Goal: Check status: Check status

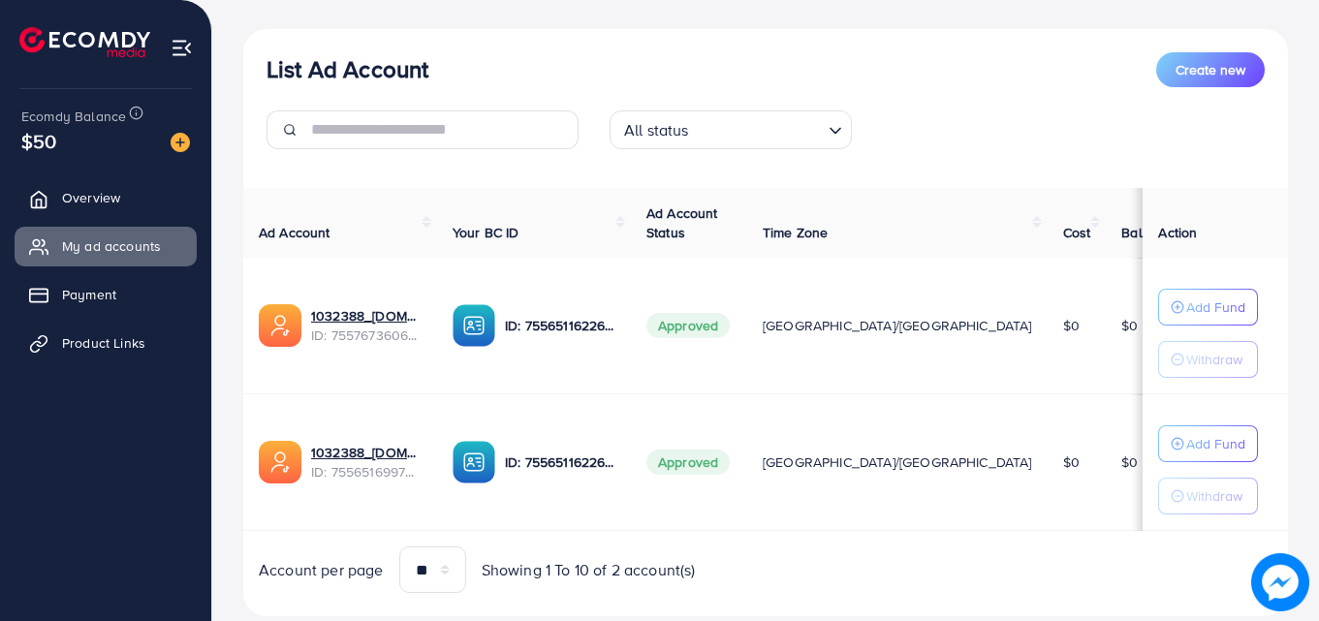
scroll to position [253, 0]
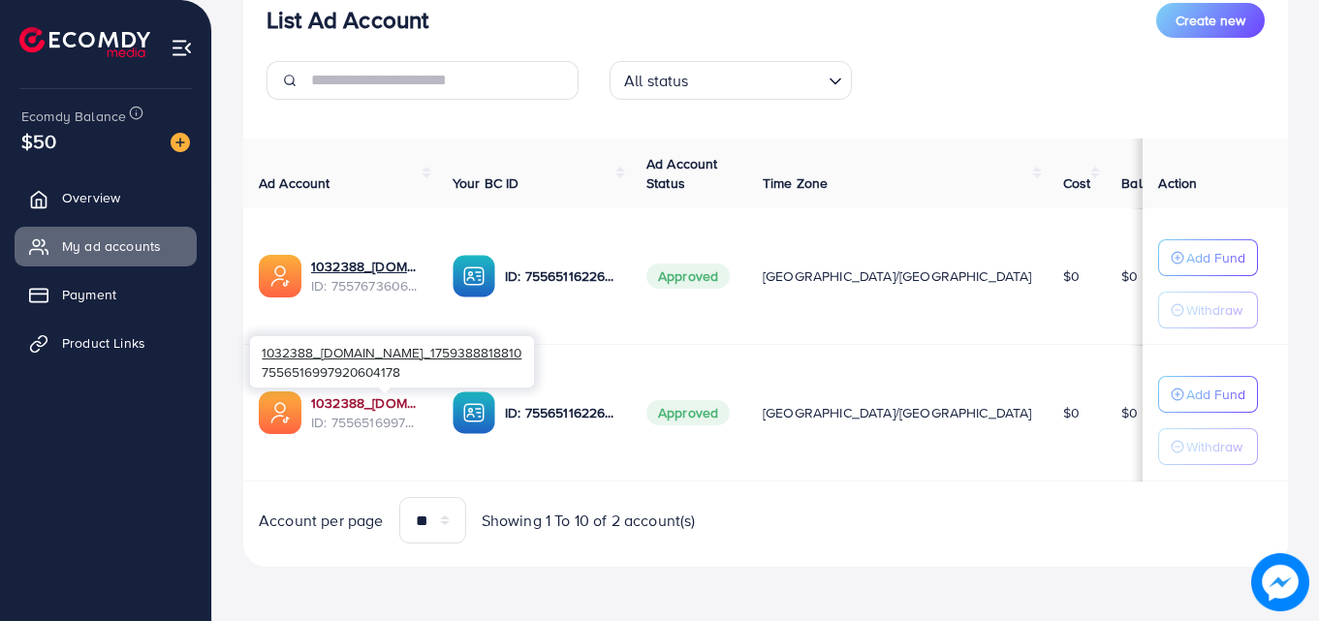
click at [348, 403] on link "1032388_[DOMAIN_NAME]_1759388818810" at bounding box center [366, 402] width 110 height 19
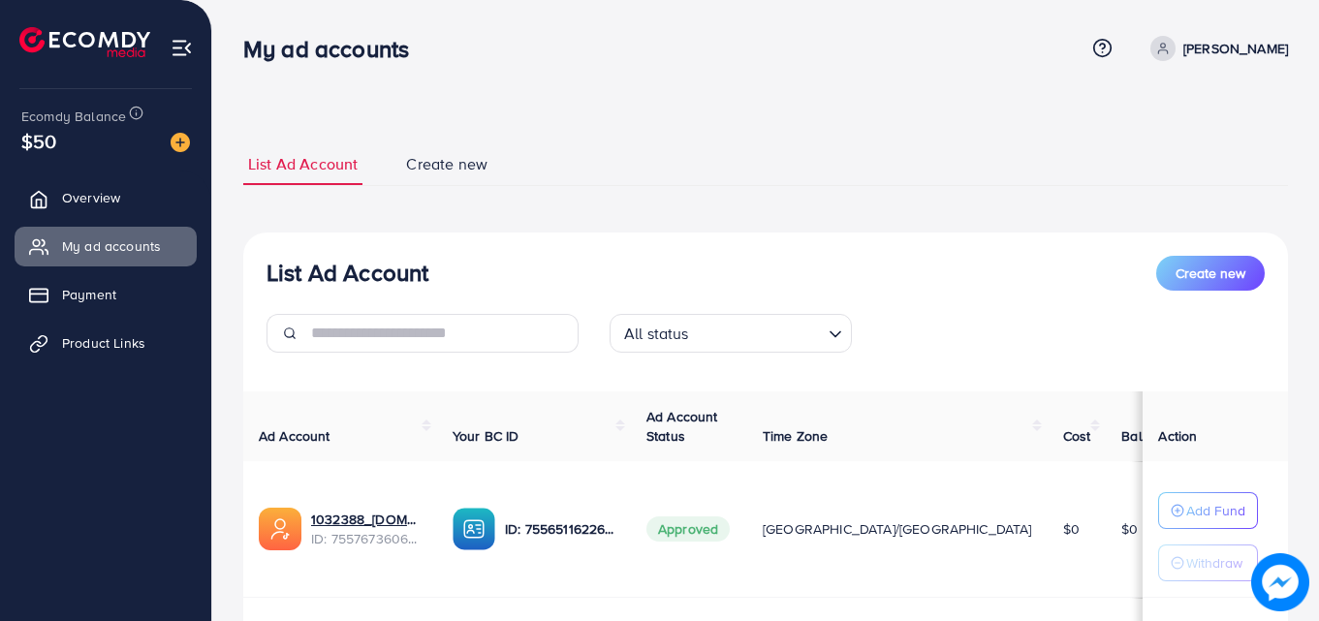
scroll to position [253, 0]
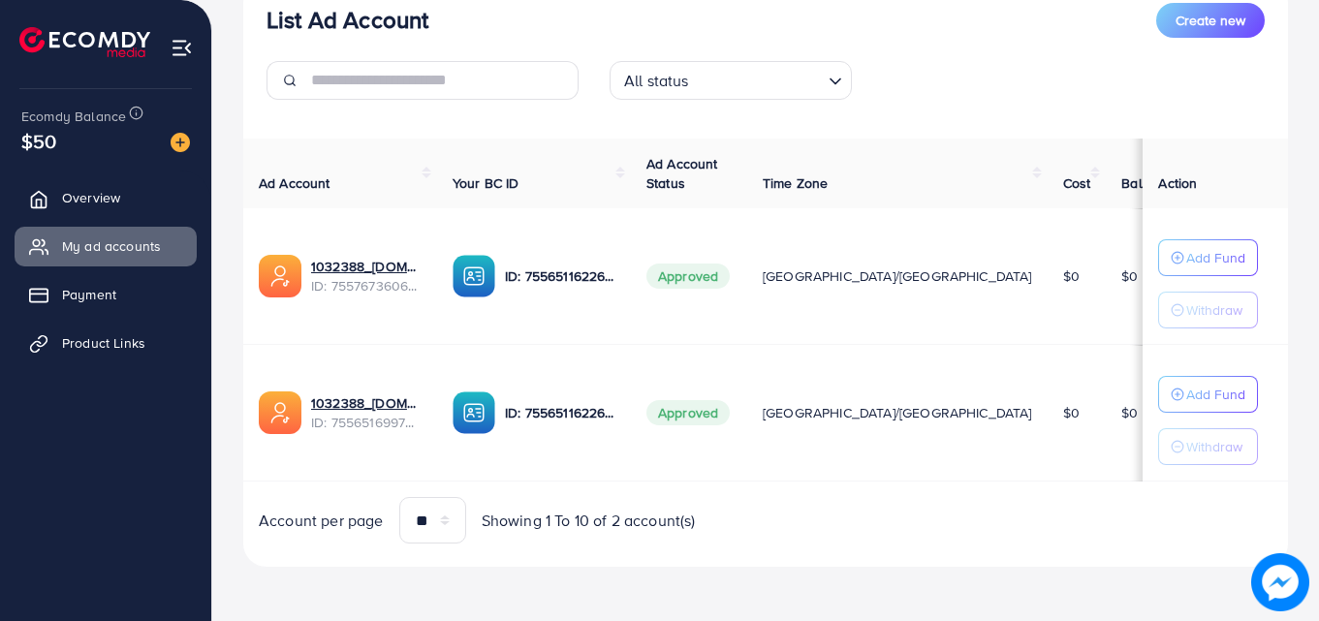
click at [730, 275] on span "Approved" at bounding box center [687, 276] width 83 height 25
click at [145, 245] on span "My ad accounts" at bounding box center [116, 245] width 99 height 19
drag, startPoint x: 145, startPoint y: 245, endPoint x: 124, endPoint y: 190, distance: 59.2
click at [124, 190] on ul "Overview My ad accounts Payment Product Links" at bounding box center [105, 277] width 211 height 213
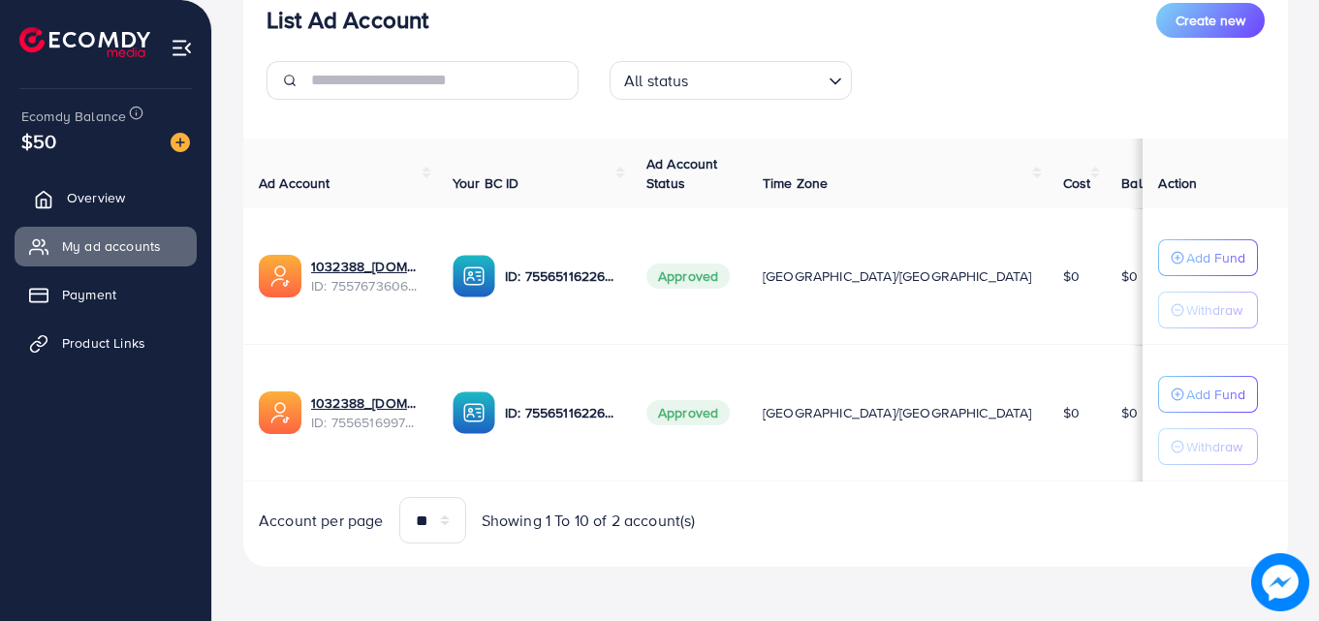
click at [124, 190] on span "Overview" at bounding box center [96, 197] width 58 height 19
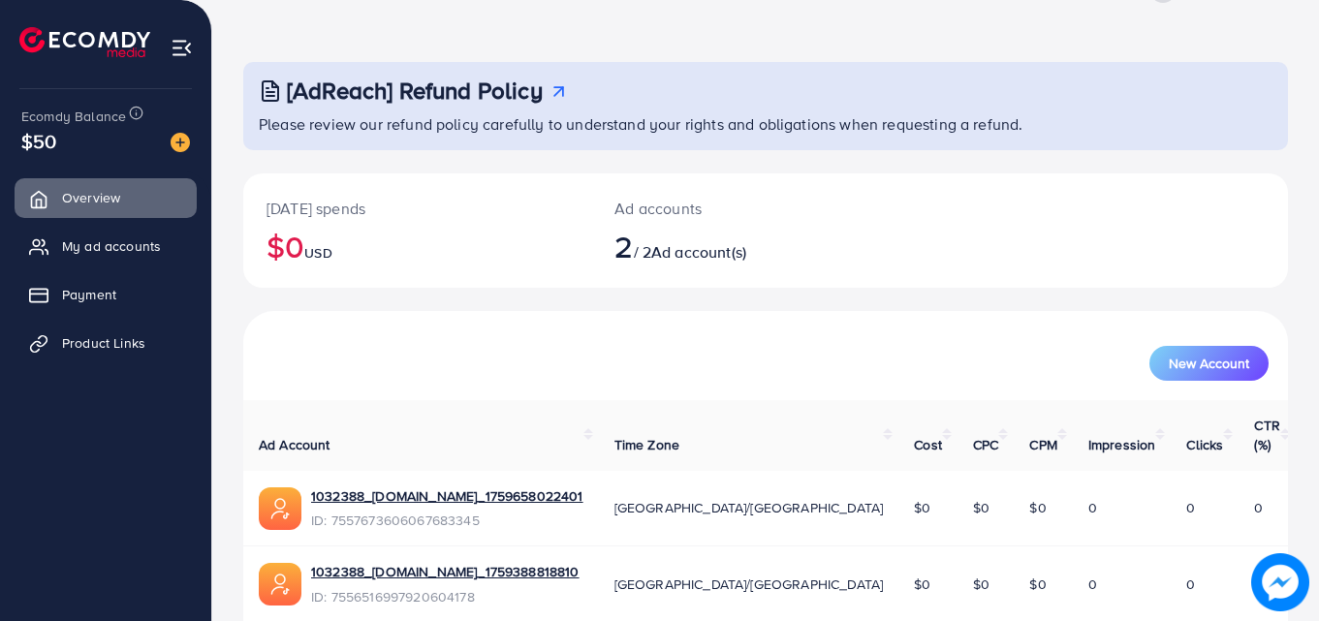
scroll to position [122, 0]
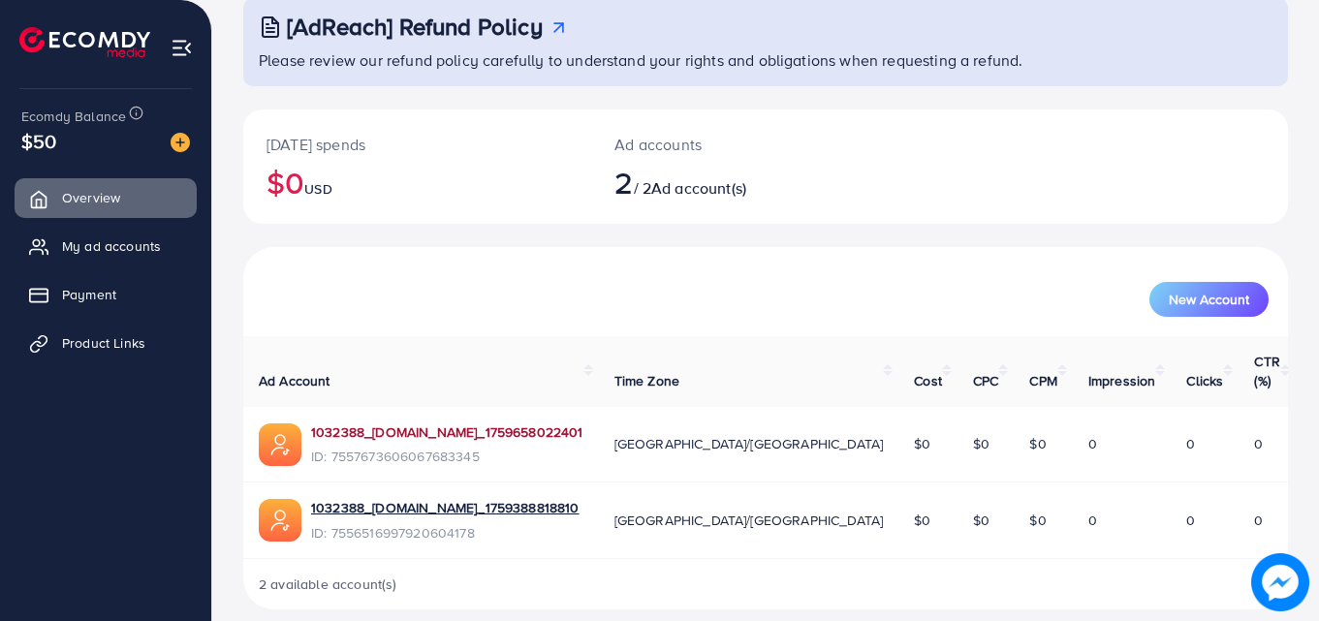
click at [421, 422] on link "1032388_[DOMAIN_NAME]_1759658022401" at bounding box center [447, 431] width 272 height 19
click at [490, 498] on link "1032388_[DOMAIN_NAME]_1759388818810" at bounding box center [445, 507] width 268 height 19
click at [478, 422] on link "1032388_[DOMAIN_NAME]_1759658022401" at bounding box center [447, 431] width 272 height 19
click at [394, 498] on link "1032388_[DOMAIN_NAME]_1759388818810" at bounding box center [445, 507] width 268 height 19
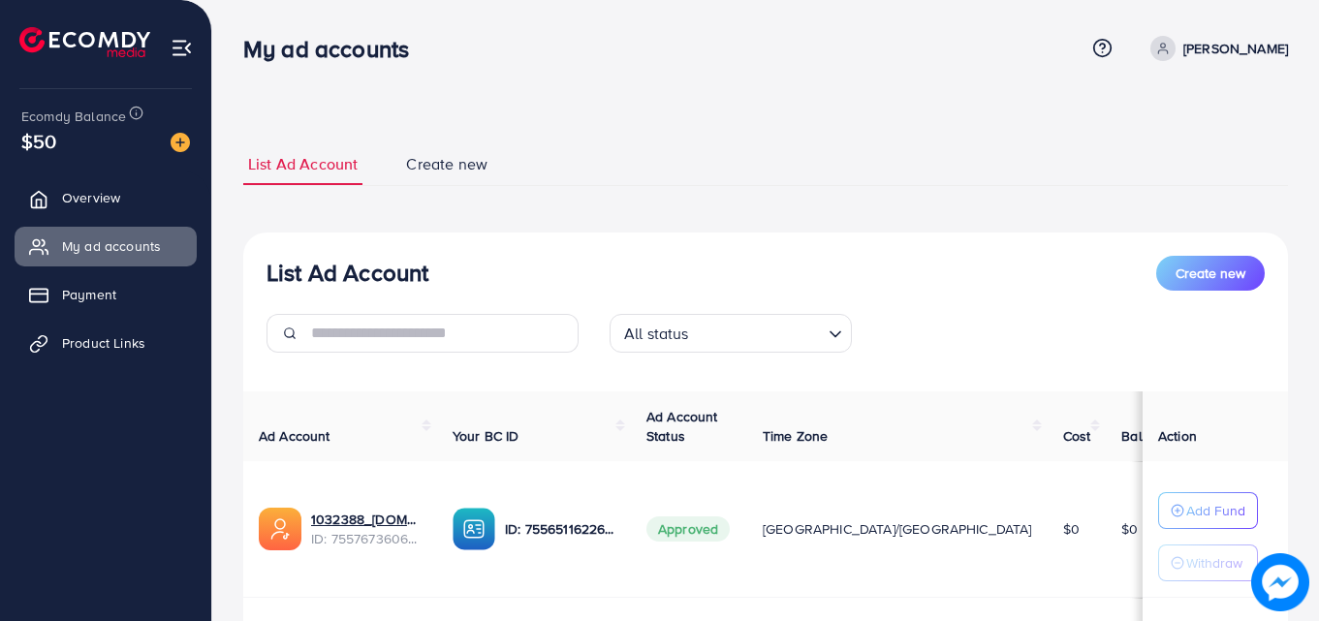
scroll to position [253, 0]
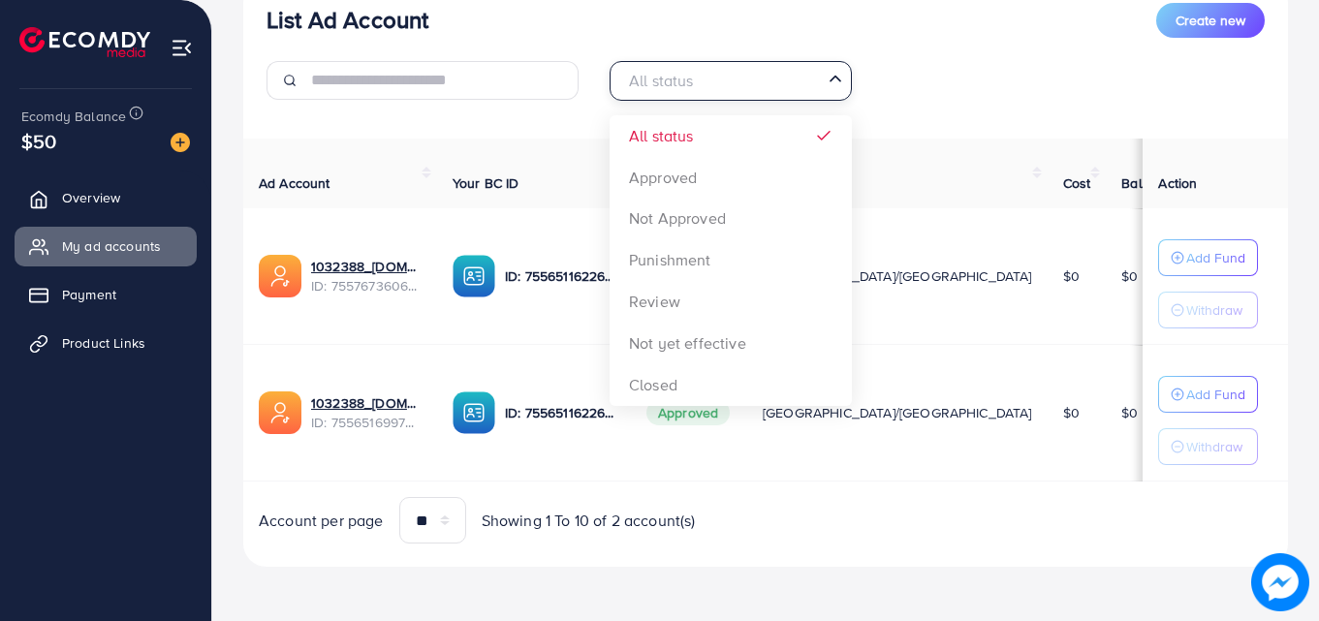
click at [723, 80] on input "Search for option" at bounding box center [719, 81] width 202 height 30
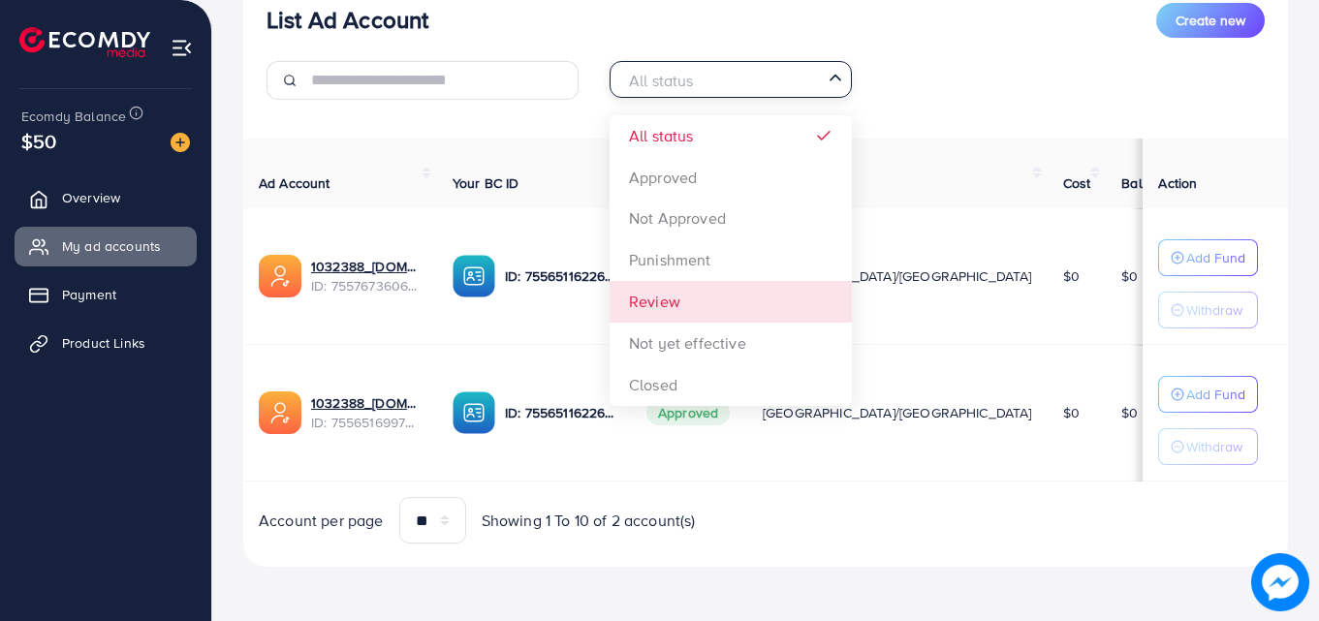
click at [680, 295] on div "List Ad Account Create new All status Loading... All status Approved Not Approv…" at bounding box center [765, 274] width 1044 height 588
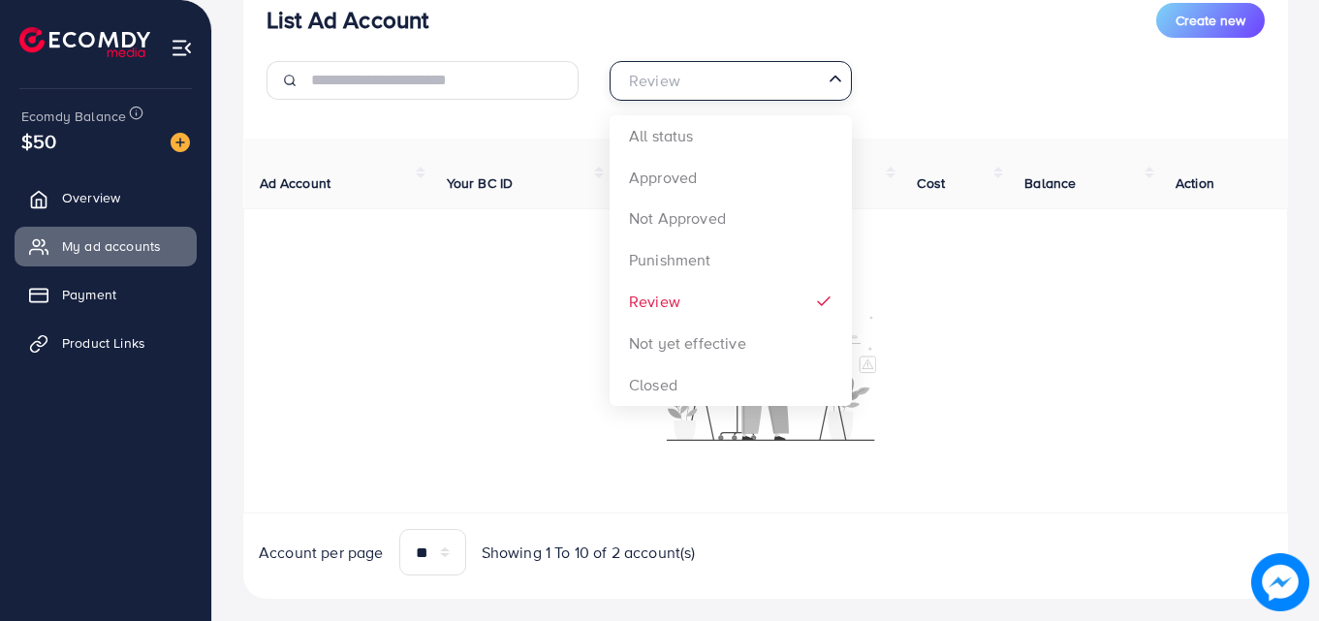
click at [740, 82] on input "Search for option" at bounding box center [719, 81] width 202 height 30
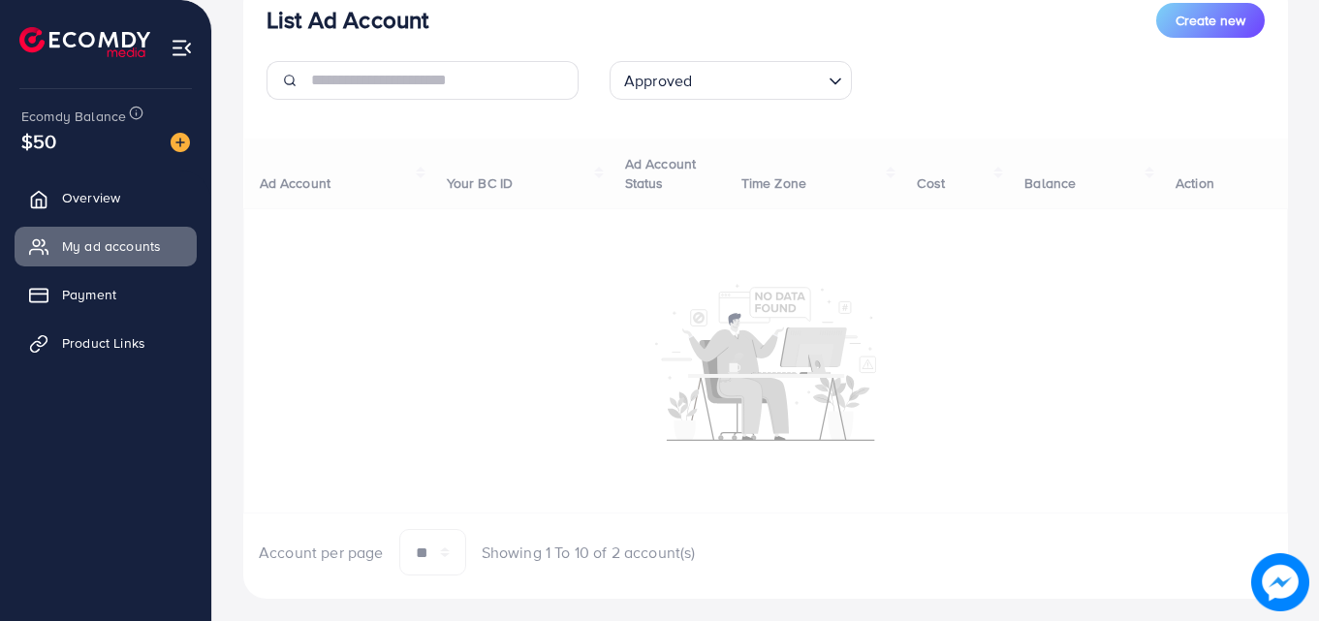
click at [677, 174] on div "List Ad Account Create new Approved Loading... All status Approved Not Approved…" at bounding box center [765, 290] width 1044 height 620
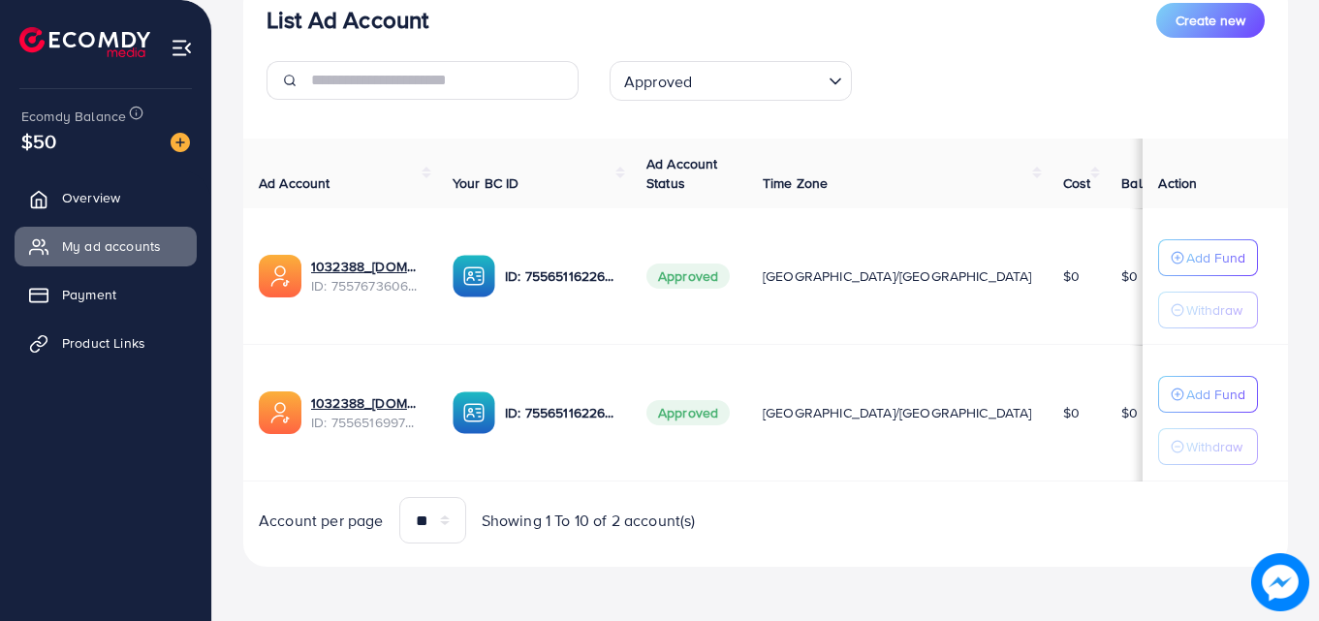
click at [700, 73] on input "Search for option" at bounding box center [759, 81] width 123 height 30
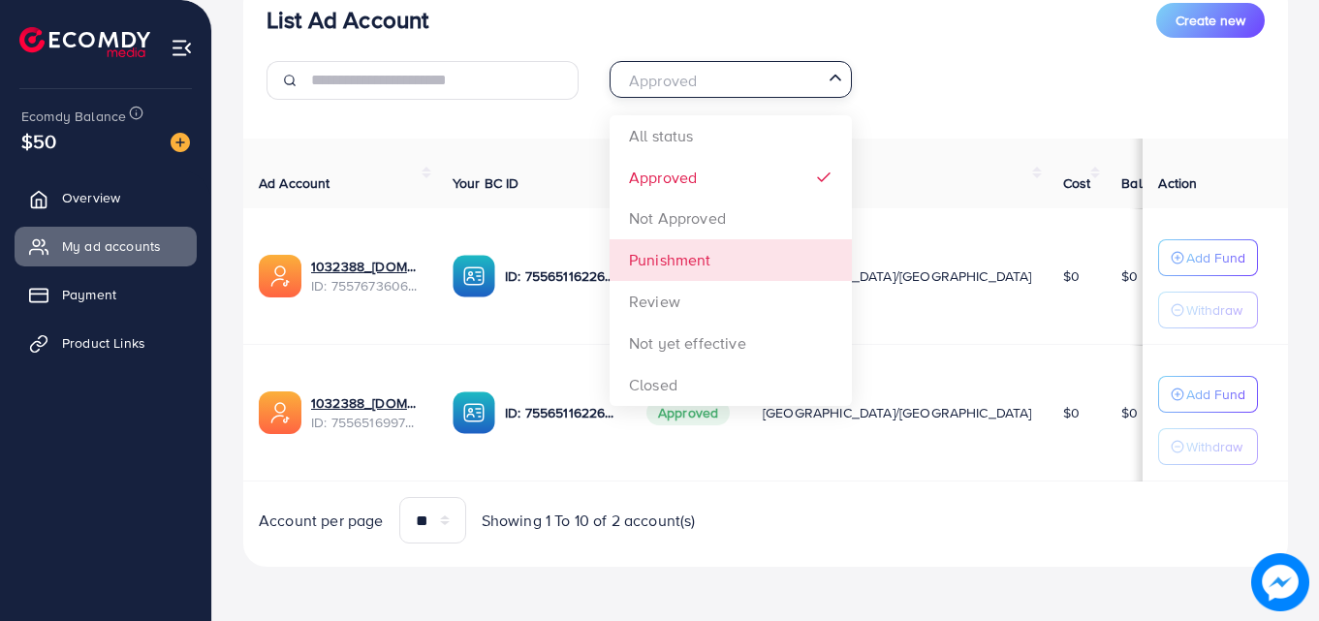
click at [685, 253] on div "List Ad Account Create new Approved Loading... All status Approved Not Approved…" at bounding box center [765, 274] width 1044 height 588
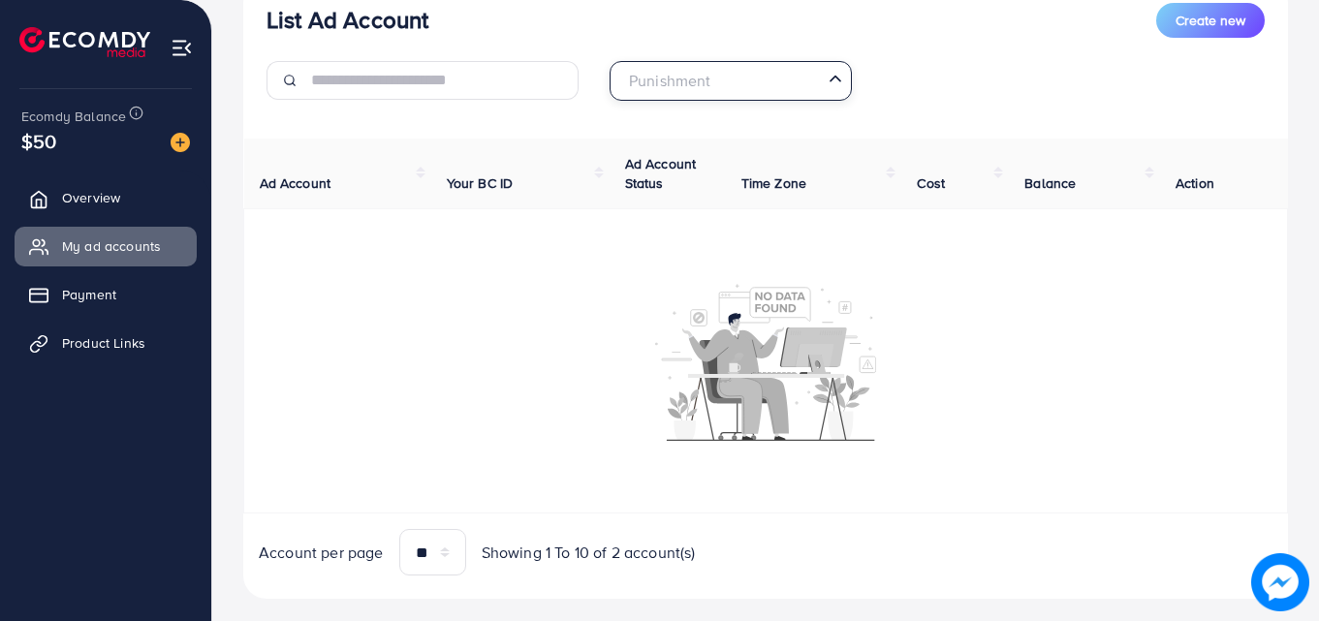
click at [701, 74] on div "Punishment" at bounding box center [719, 79] width 206 height 34
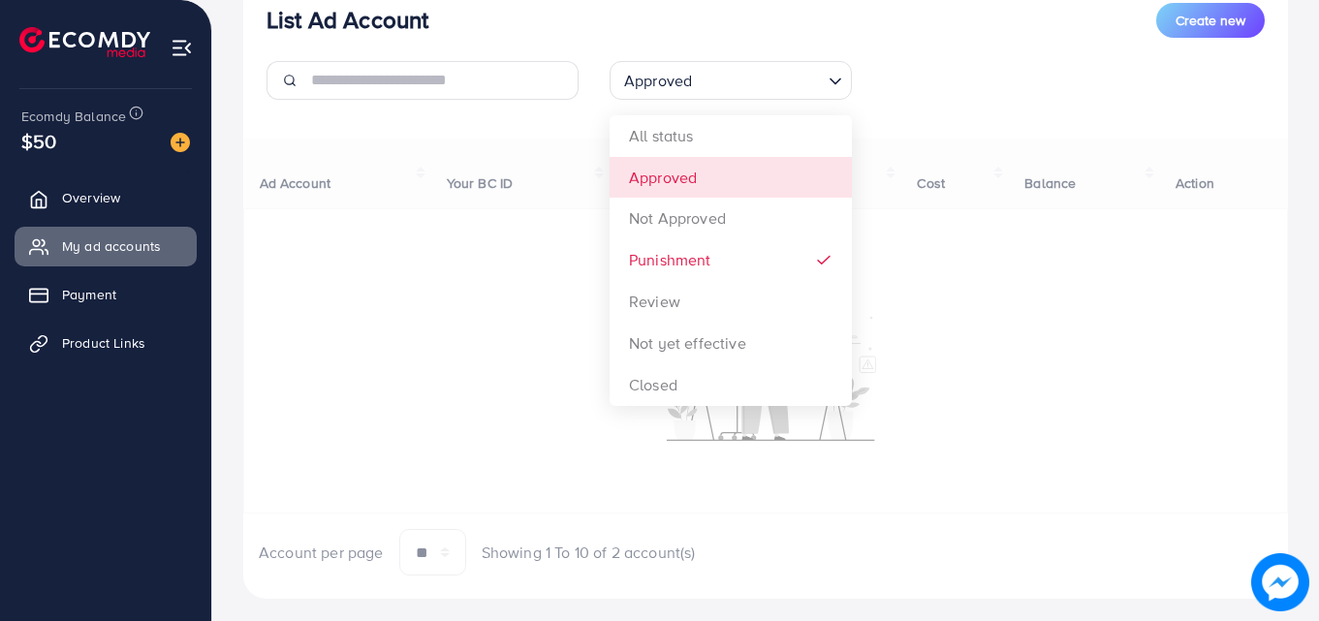
click at [691, 185] on div "List Ad Account Create new Approved Loading... All status Approved Not Approved…" at bounding box center [765, 290] width 1044 height 620
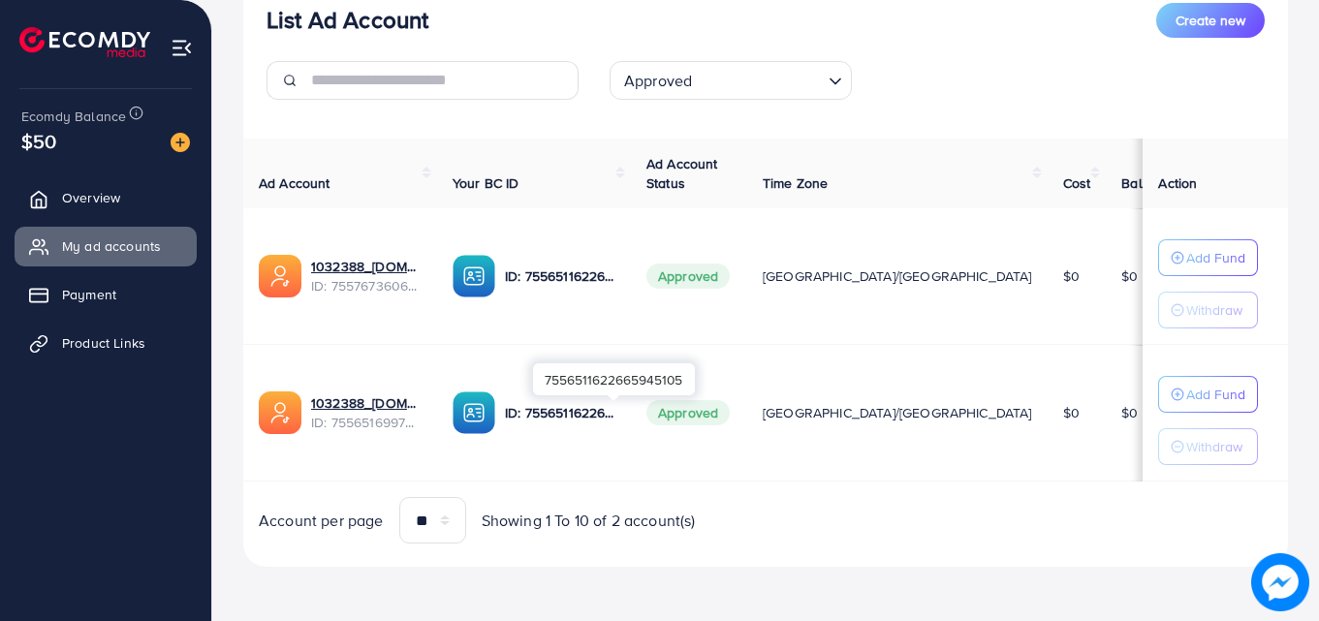
click at [584, 412] on p "ID: 7556511622665945105" at bounding box center [560, 412] width 110 height 23
click at [495, 420] on img at bounding box center [473, 412] width 43 height 43
drag, startPoint x: 513, startPoint y: 420, endPoint x: 499, endPoint y: 420, distance: 13.6
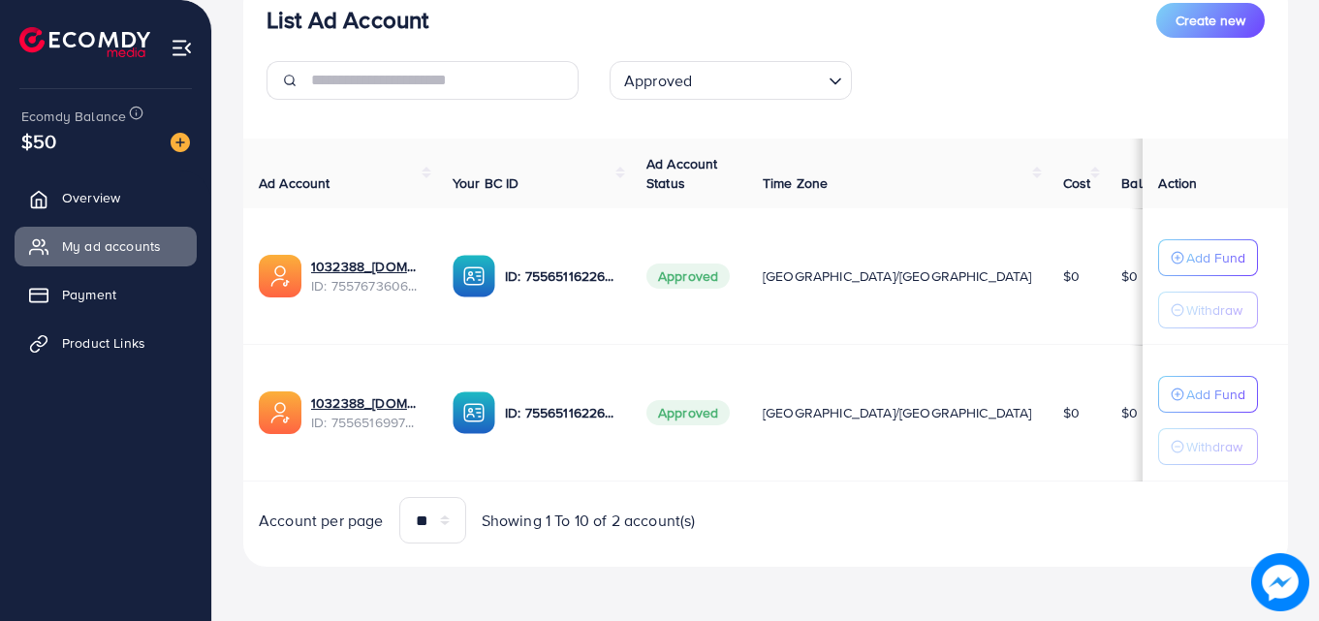
click at [495, 420] on img at bounding box center [473, 412] width 43 height 43
click at [295, 414] on img at bounding box center [280, 412] width 43 height 43
click at [582, 414] on p "ID: 7556511622665945105" at bounding box center [560, 412] width 110 height 23
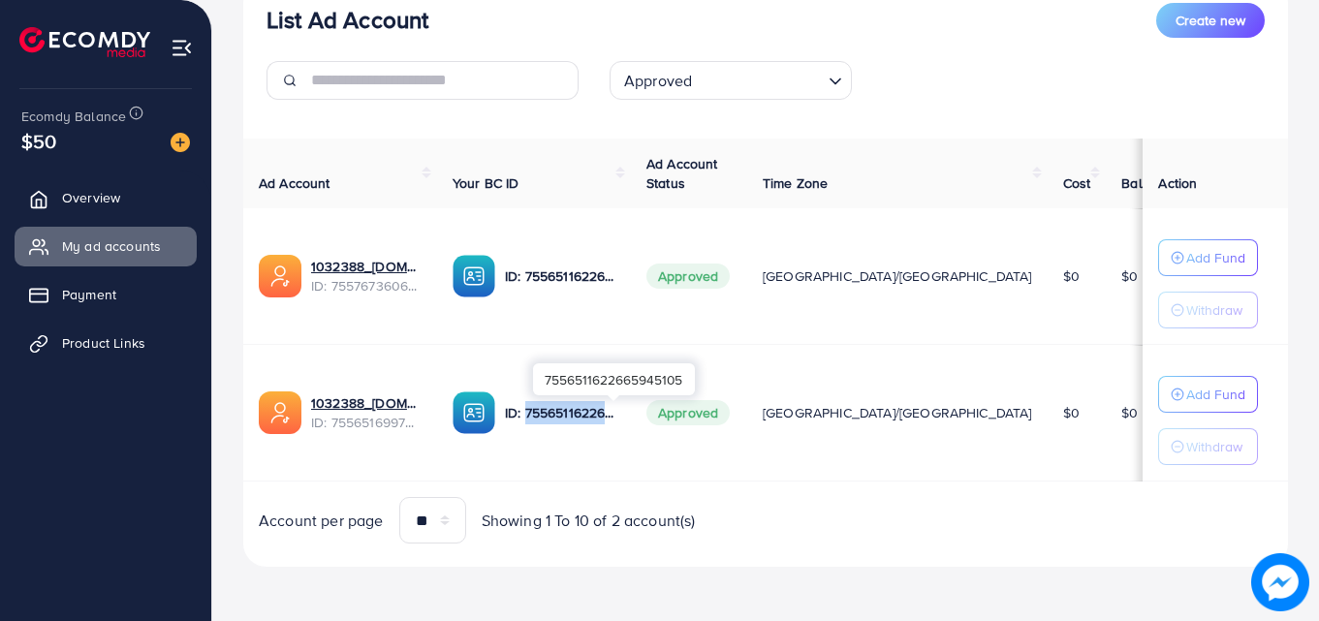
click at [582, 414] on p "ID: 7556511622665945105" at bounding box center [560, 412] width 110 height 23
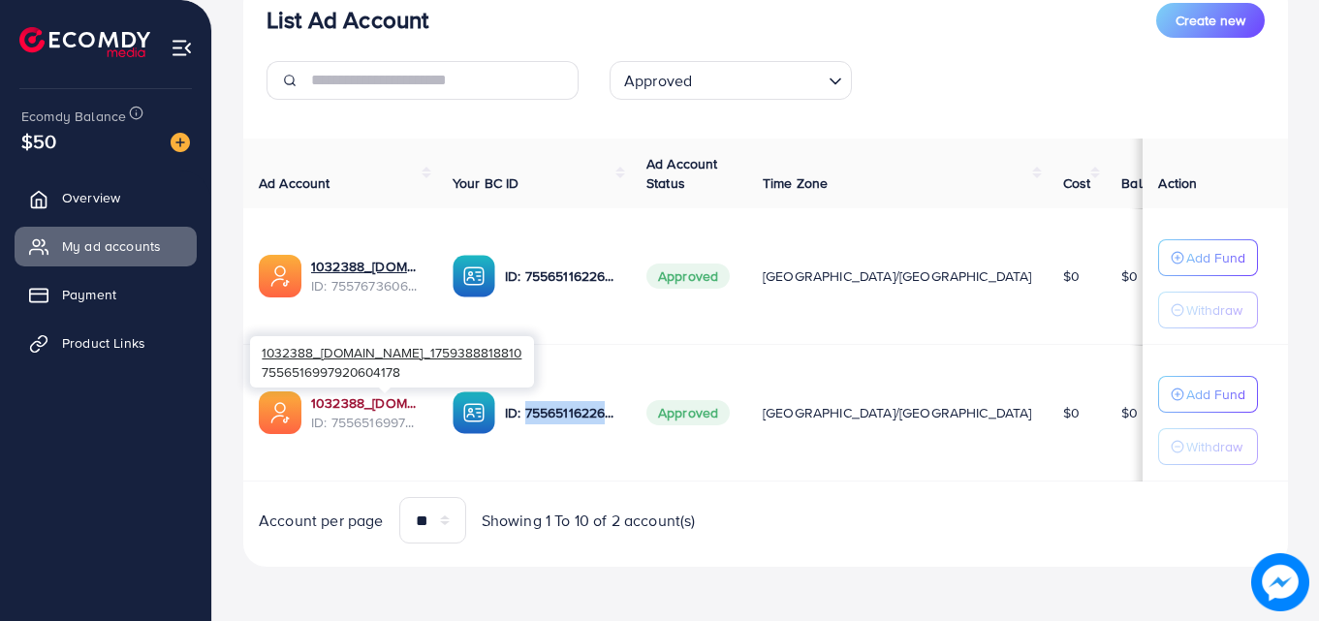
click at [359, 399] on link "1032388_[DOMAIN_NAME]_1759388818810" at bounding box center [366, 402] width 110 height 19
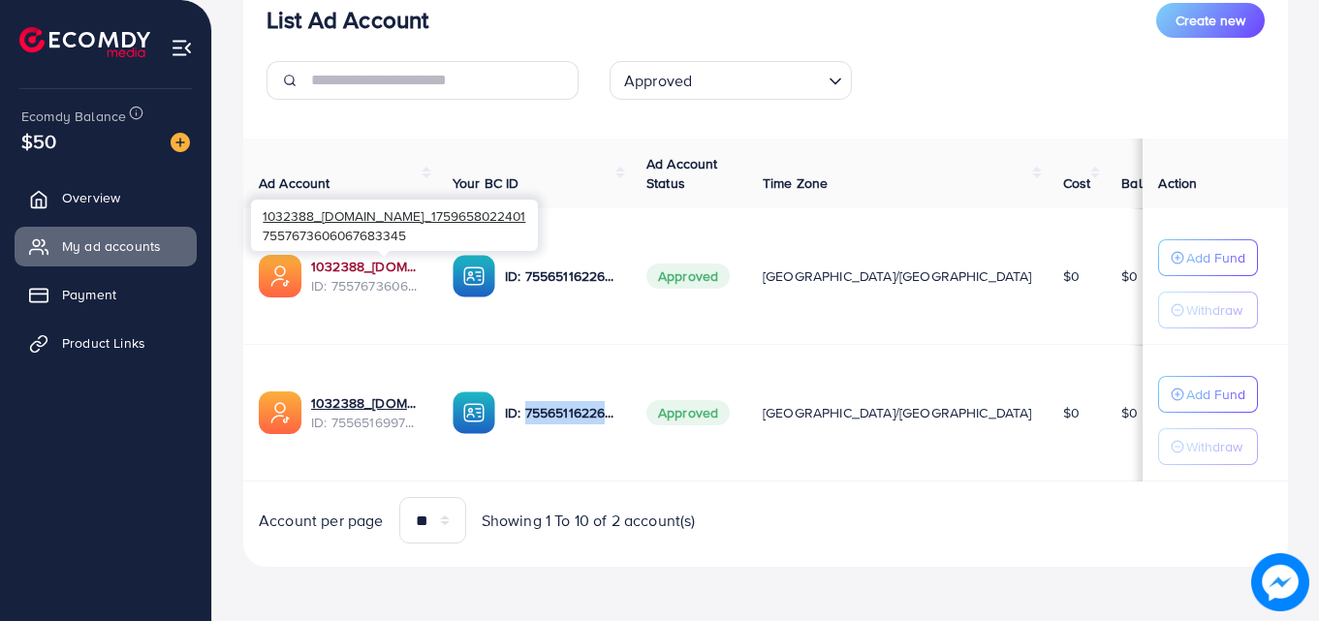
click at [367, 270] on link "1032388_[DOMAIN_NAME]_1759658022401" at bounding box center [366, 266] width 110 height 19
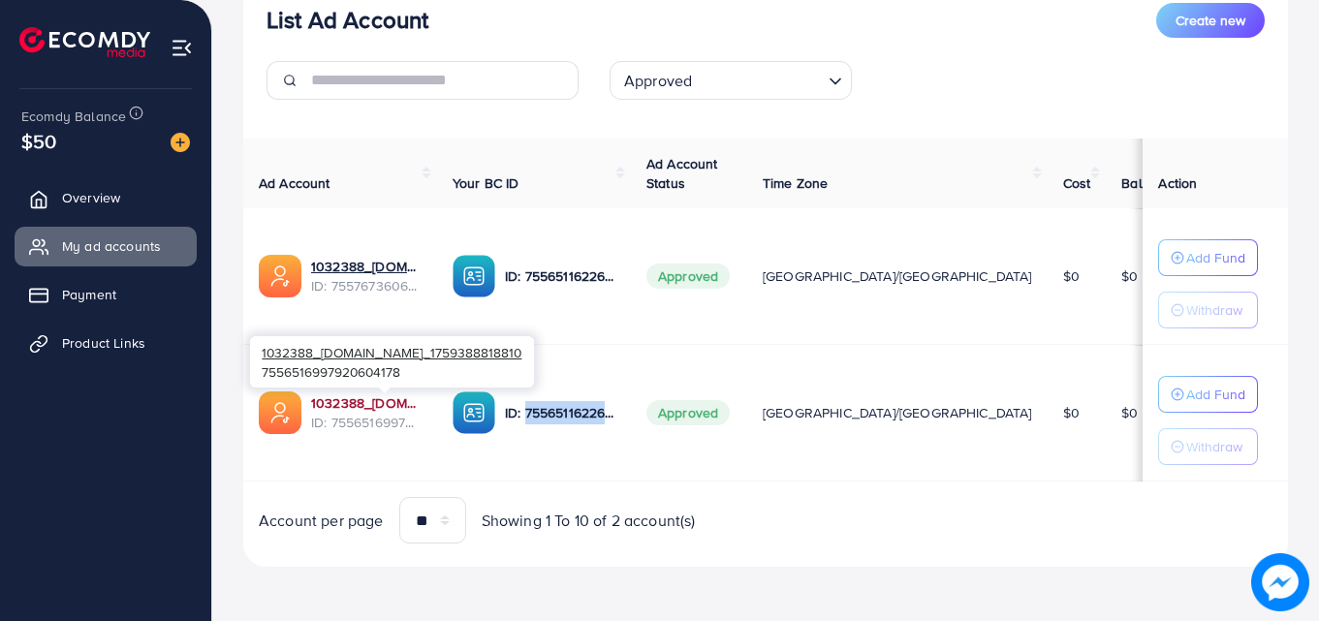
click at [356, 400] on link "1032388_[DOMAIN_NAME]_1759388818810" at bounding box center [366, 402] width 110 height 19
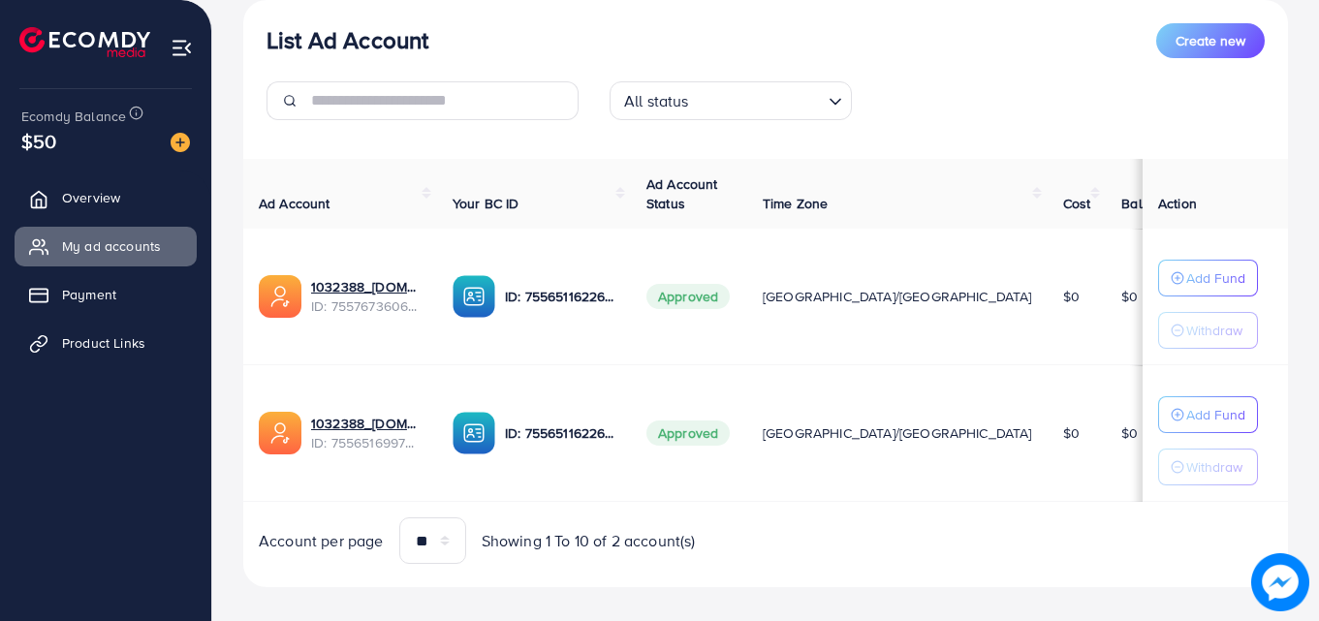
scroll to position [253, 0]
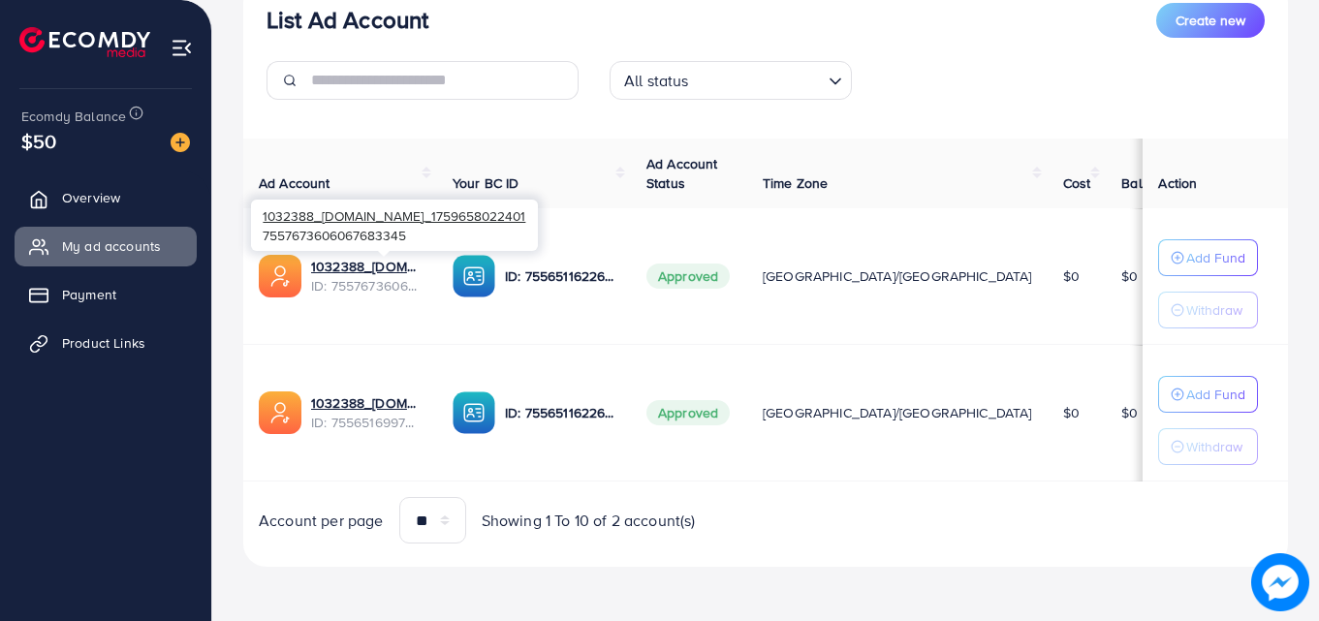
click at [383, 276] on span "ID: 7557673606067683345" at bounding box center [366, 285] width 110 height 19
click at [379, 270] on link "1032388_[DOMAIN_NAME]_1759658022401" at bounding box center [366, 266] width 110 height 19
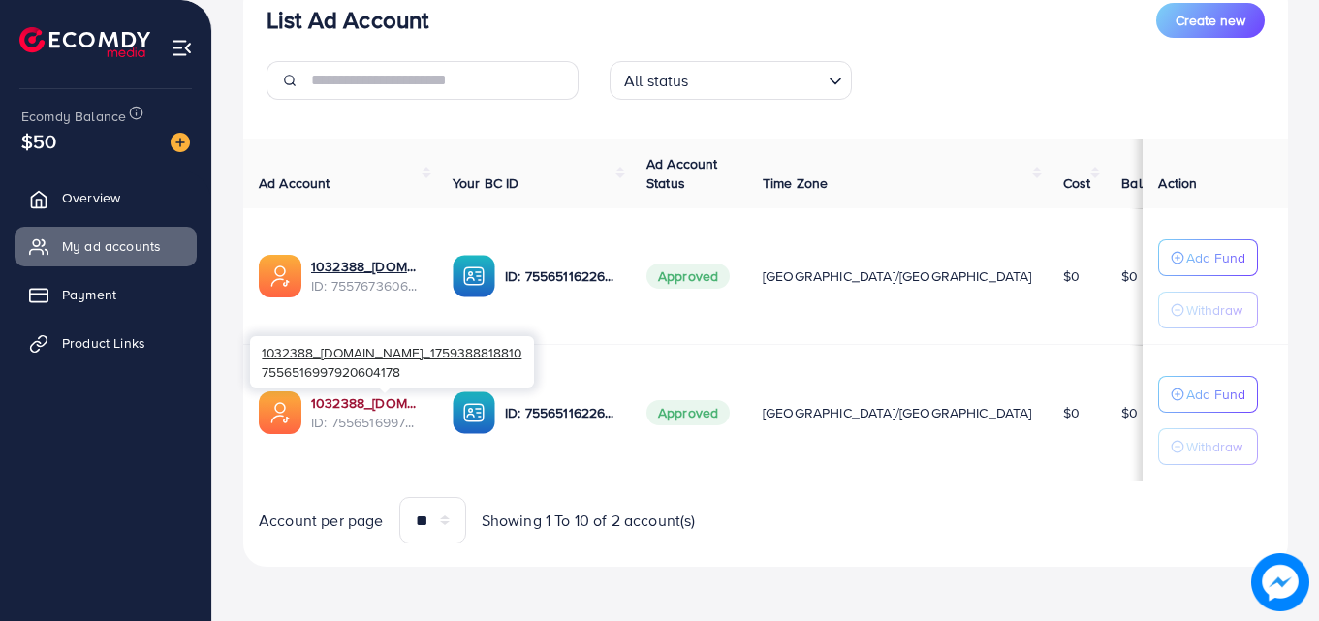
click at [362, 402] on link "1032388_[DOMAIN_NAME]_1759388818810" at bounding box center [366, 402] width 110 height 19
